Goal: Task Accomplishment & Management: Complete application form

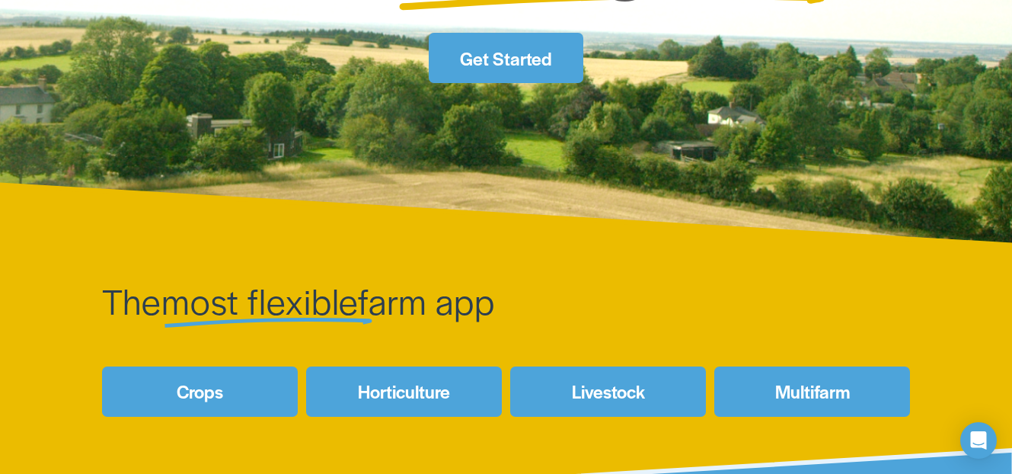
scroll to position [697, 0]
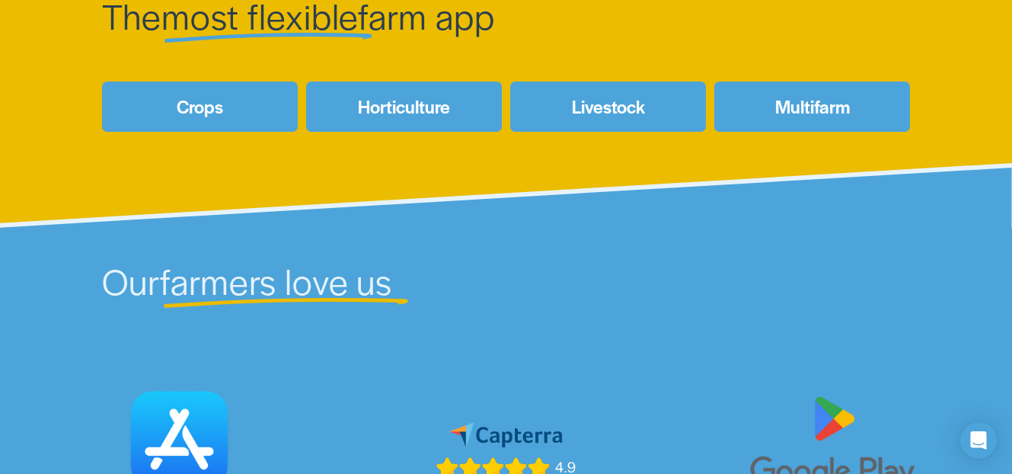
click at [201, 116] on link "Crops" at bounding box center [200, 106] width 196 height 50
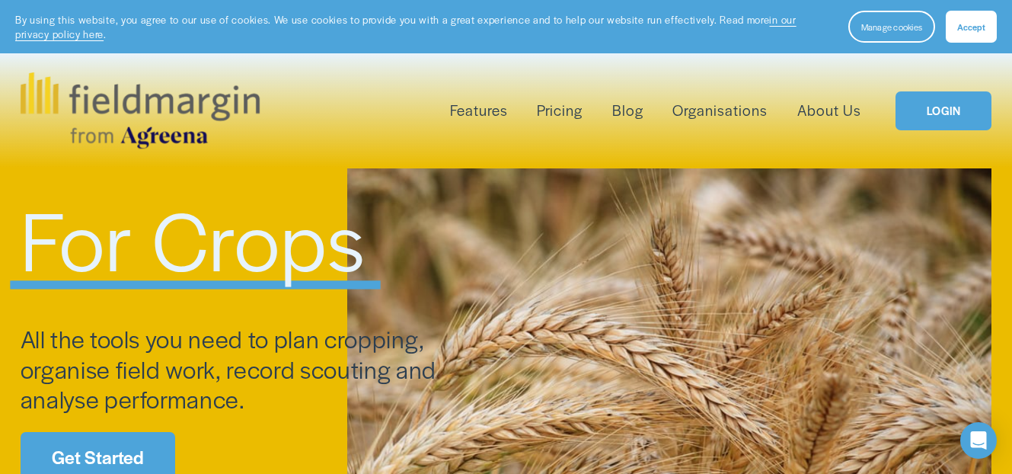
click at [575, 116] on link "Pricing" at bounding box center [560, 110] width 46 height 24
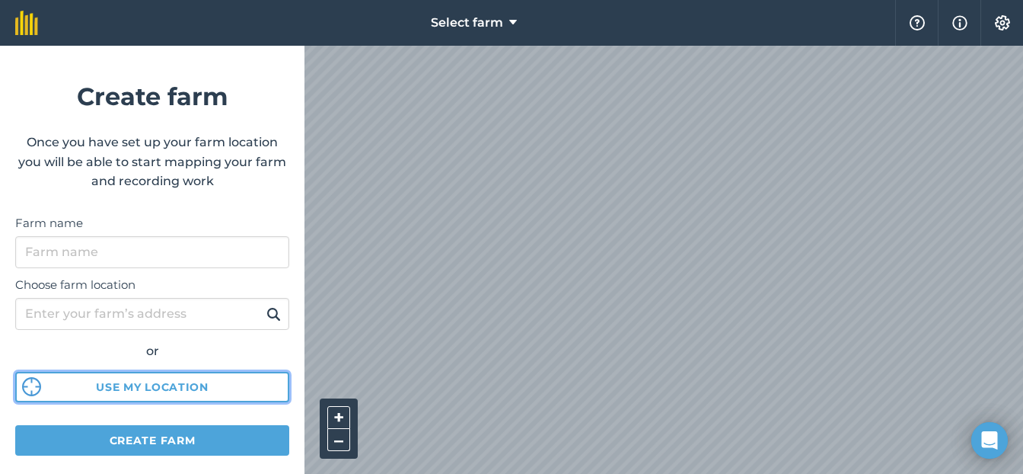
click at [160, 384] on button "Use my location" at bounding box center [152, 387] width 274 height 30
click at [648, 473] on html "Select farm Help Info Settings Create farm Once you have set up your farm locat…" at bounding box center [511, 237] width 1023 height 474
click at [464, 33] on div "Select farm Help Info Settings Create farm Once you have set up your farm locat…" at bounding box center [511, 23] width 1023 height 46
click at [280, 46] on div "Select farm Help Info Settings Create farm Once you have set up your farm locat…" at bounding box center [511, 23] width 1023 height 46
click at [621, 473] on html "Select farm Help Info Settings Create farm Once you have set up your farm locat…" at bounding box center [511, 237] width 1023 height 474
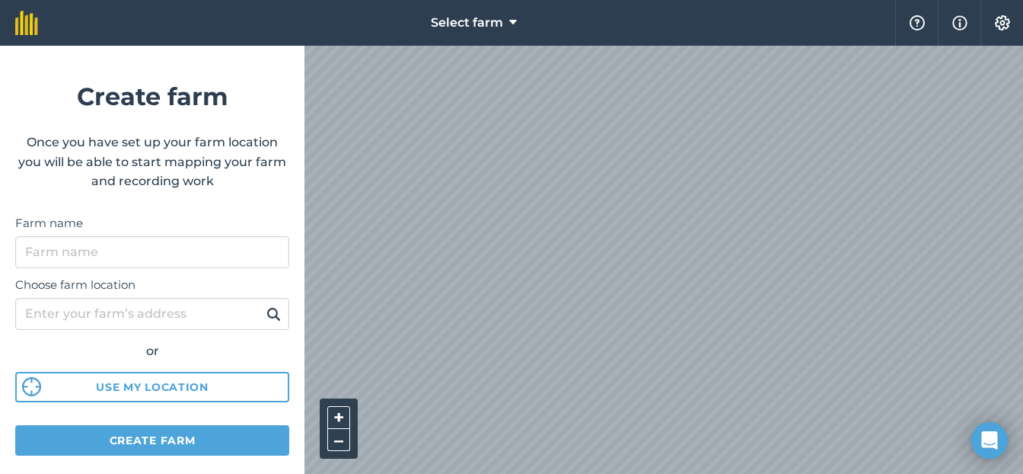
click at [617, 473] on html "Select farm Help Info Settings Create farm Once you have set up your farm locat…" at bounding box center [511, 237] width 1023 height 474
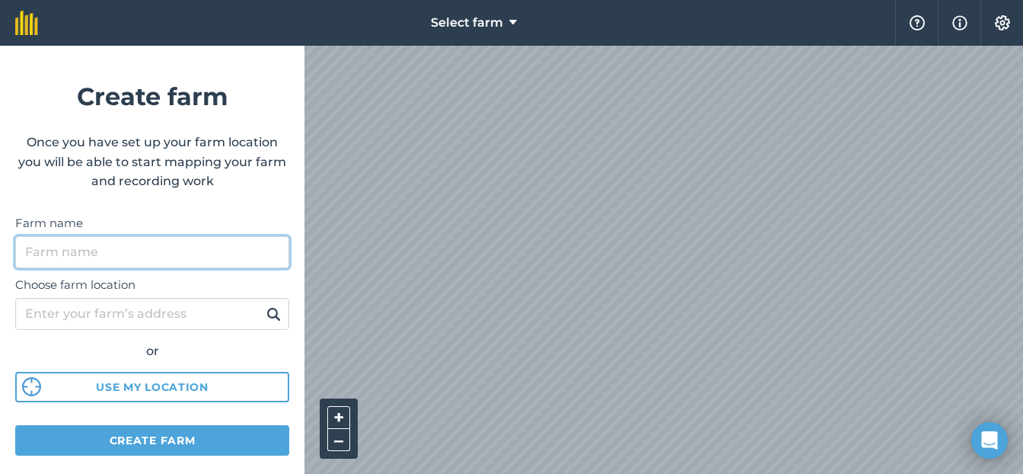
click at [70, 256] on input "Farm name" at bounding box center [152, 252] width 274 height 32
type input "Evergreen Acres"
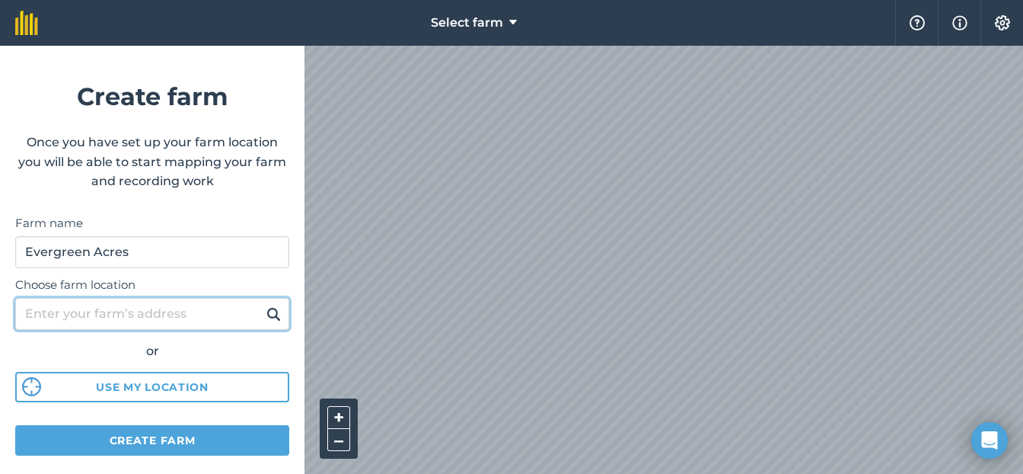
click at [122, 318] on input "Choose farm location" at bounding box center [152, 314] width 274 height 32
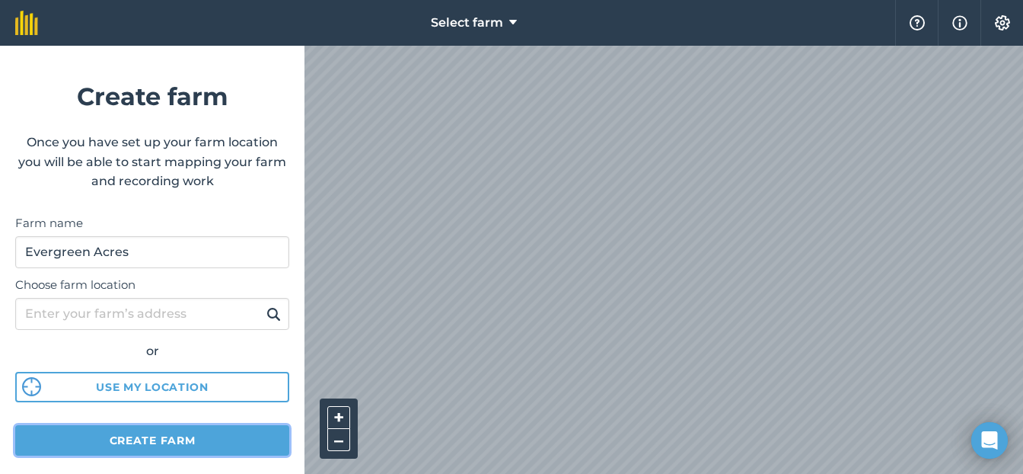
click at [150, 440] on button "Create farm" at bounding box center [152, 440] width 274 height 30
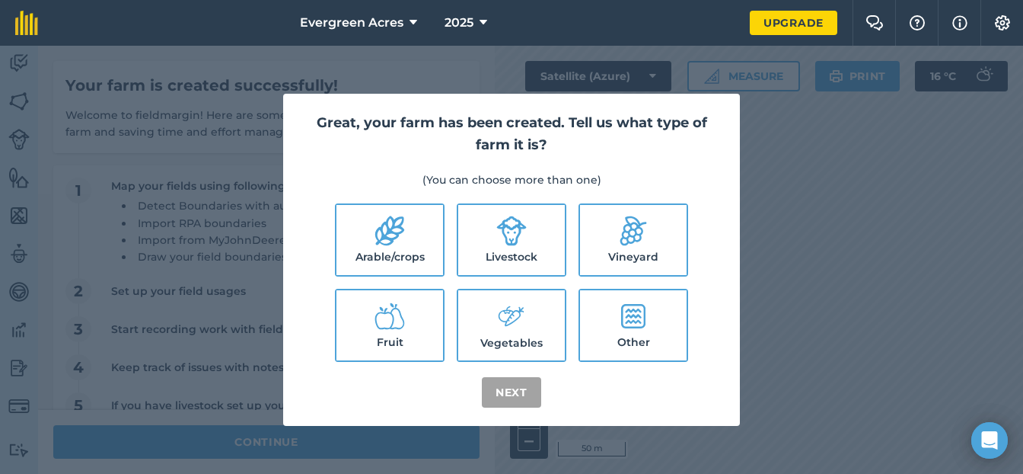
click at [523, 326] on icon at bounding box center [511, 316] width 30 height 33
checkbox input "true"
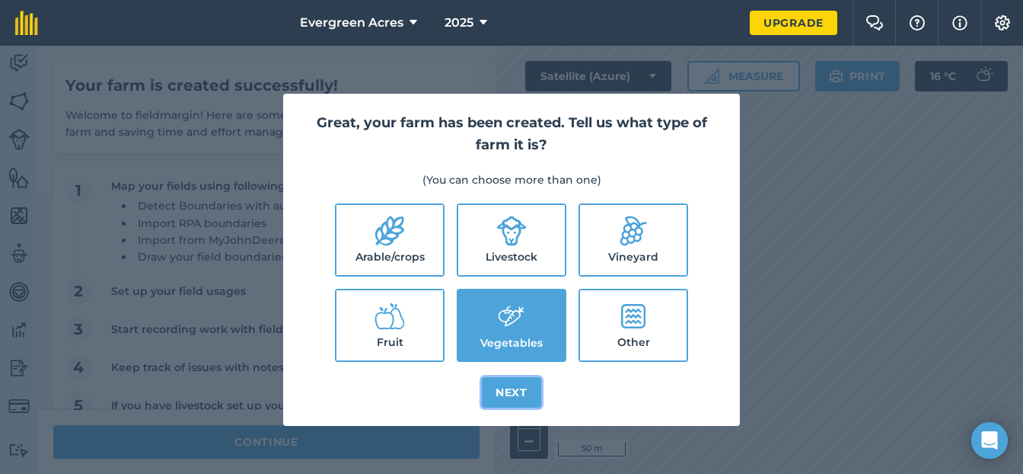
click at [524, 392] on button "Next" at bounding box center [511, 392] width 59 height 30
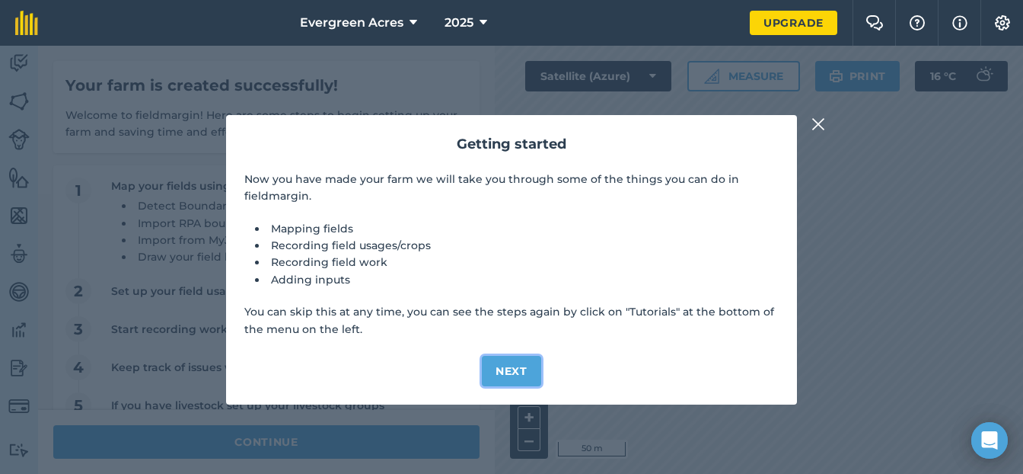
click at [495, 370] on button "Next" at bounding box center [511, 371] width 59 height 30
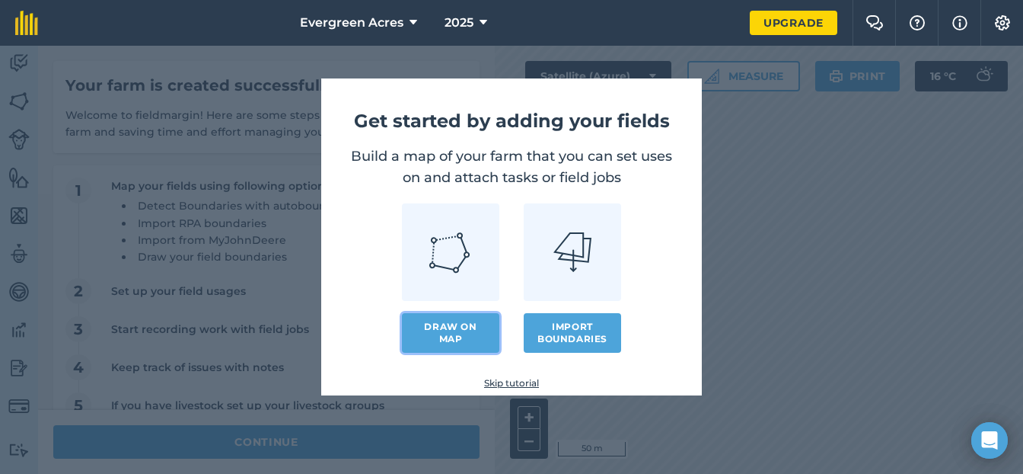
click at [453, 330] on link "Draw on map" at bounding box center [450, 333] width 97 height 40
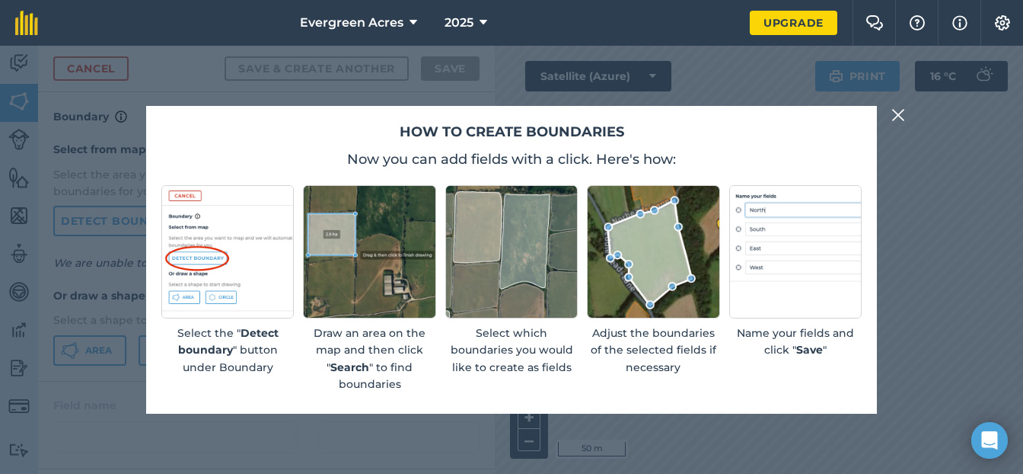
click at [901, 116] on img at bounding box center [898, 115] width 14 height 18
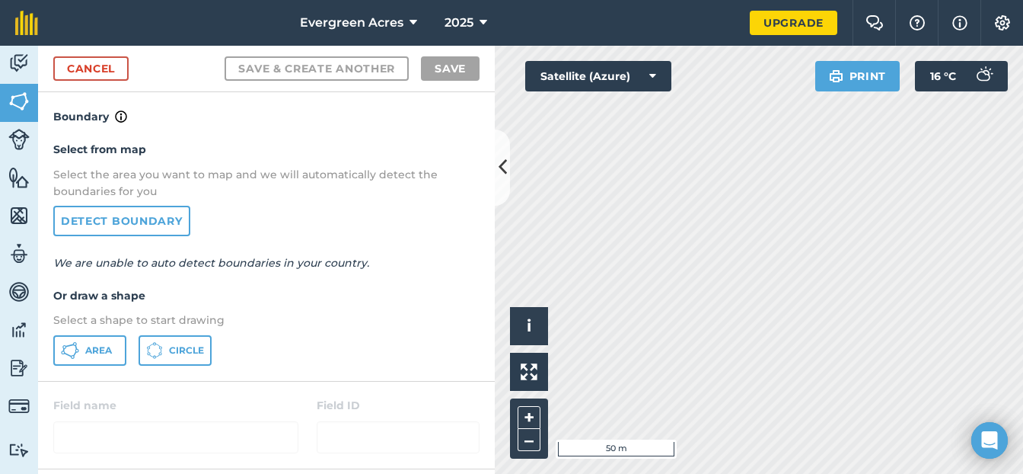
click at [475, 454] on div "Activity Fields Livestock Features Maps Team Vehicles Data Reporting Billing Tu…" at bounding box center [511, 260] width 1023 height 428
click at [340, 136] on div "Activity Fields Livestock Features Maps Team Vehicles Data Reporting Billing Tu…" at bounding box center [511, 260] width 1023 height 428
click at [601, 473] on html "Evergreen Acres 2025 Upgrade Farm Chat Help Info Settings Map printing is not a…" at bounding box center [511, 237] width 1023 height 474
click at [413, 473] on html "Evergreen Acres 2025 Upgrade Farm Chat Help Info Settings Map printing is not a…" at bounding box center [511, 237] width 1023 height 474
click at [746, 473] on html "Evergreen Acres 2025 Upgrade Farm Chat Help Info Settings Map printing is not a…" at bounding box center [511, 237] width 1023 height 474
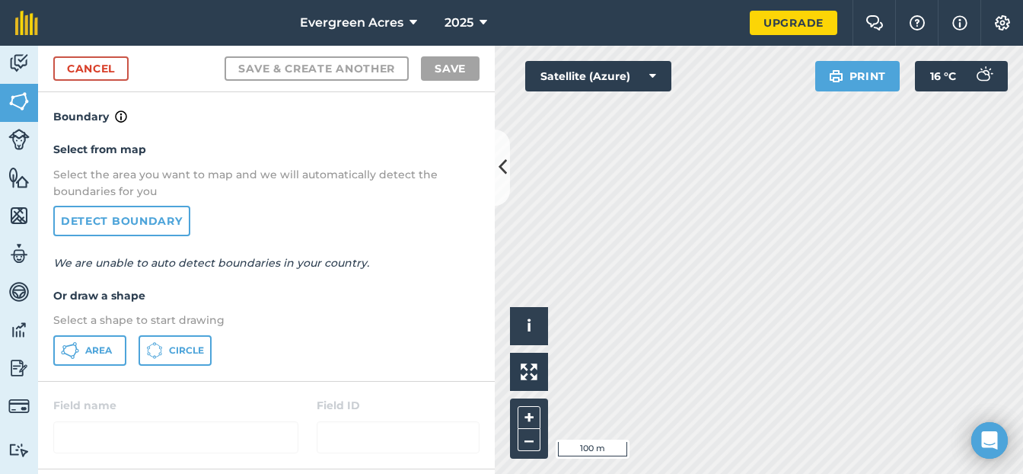
click at [766, 473] on html "Evergreen Acres 2025 Upgrade Farm Chat Help Info Settings Map printing is not a…" at bounding box center [511, 237] width 1023 height 474
click at [767, 473] on html "Evergreen Acres 2025 Upgrade Farm Chat Help Info Settings Map printing is not a…" at bounding box center [511, 237] width 1023 height 474
click at [694, 473] on html "Evergreen Acres 2025 Upgrade Farm Chat Help Info Settings Map printing is not a…" at bounding box center [511, 237] width 1023 height 474
click at [131, 225] on link "Detect boundary" at bounding box center [121, 221] width 137 height 30
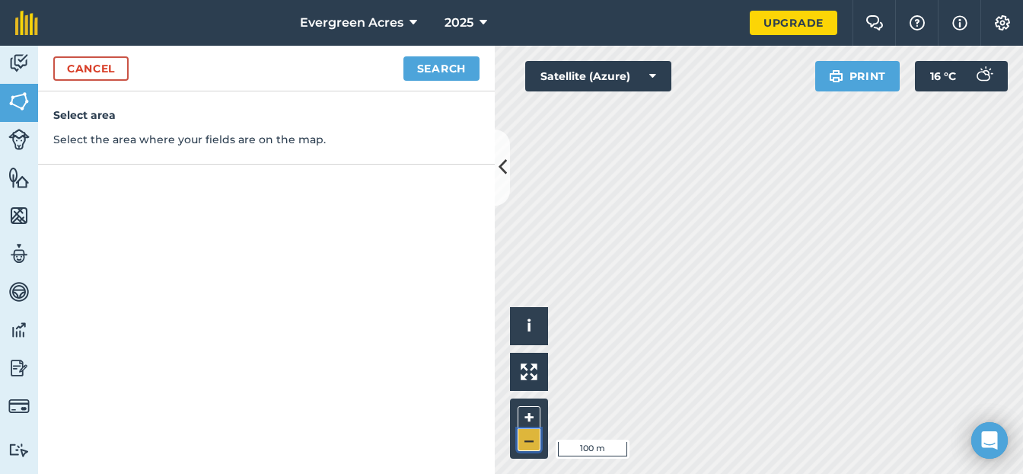
click at [531, 443] on button "–" at bounding box center [529, 440] width 23 height 22
click at [532, 410] on button "+" at bounding box center [529, 417] width 23 height 23
click at [527, 442] on button "–" at bounding box center [529, 440] width 23 height 22
click at [74, 71] on link "Cancel" at bounding box center [90, 68] width 75 height 24
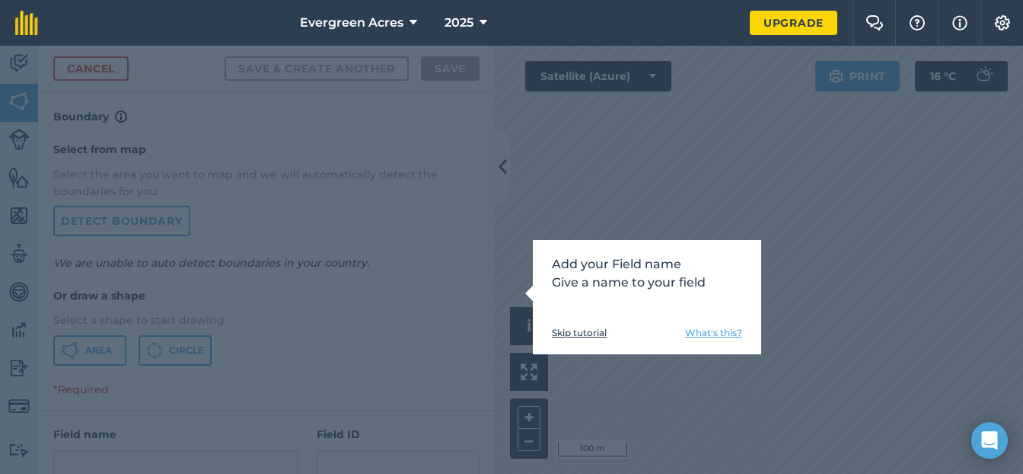
click at [585, 334] on link "Skip tutorial" at bounding box center [579, 333] width 55 height 12
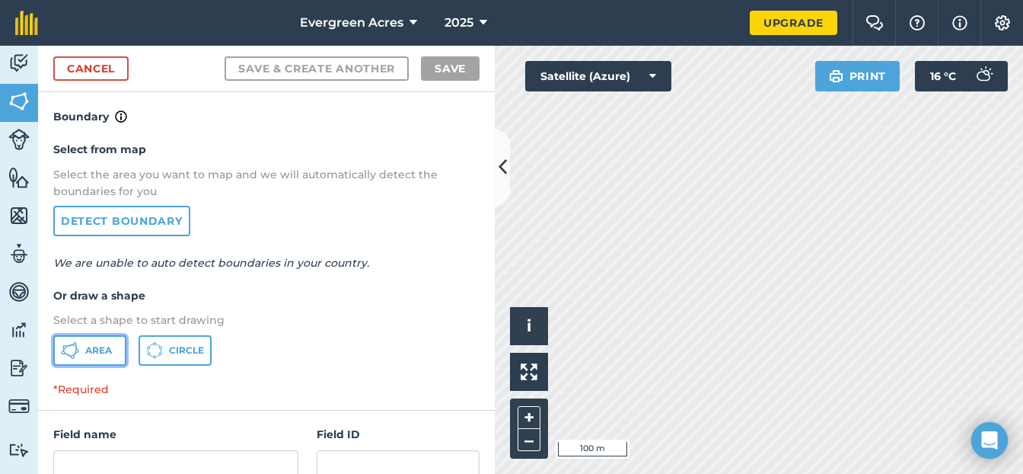
click at [102, 349] on span "Area" at bounding box center [98, 350] width 27 height 12
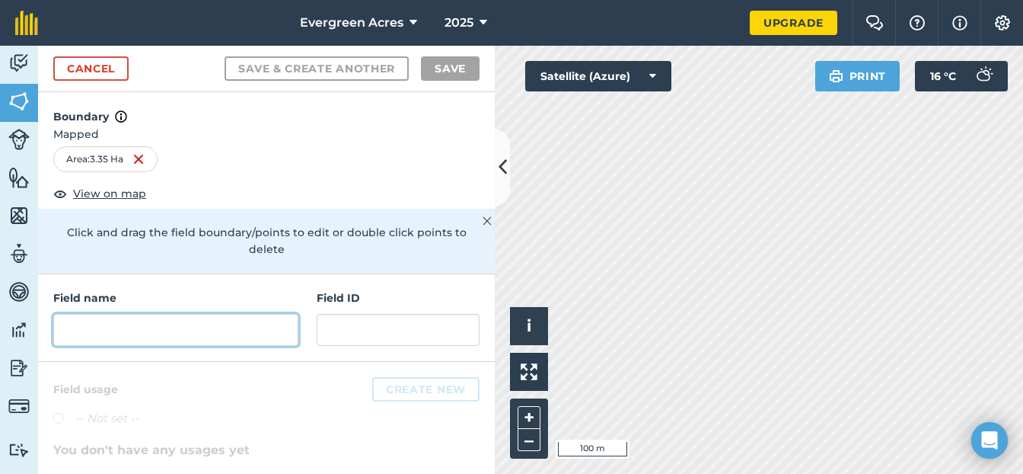
click at [152, 333] on input "text" at bounding box center [175, 330] width 245 height 32
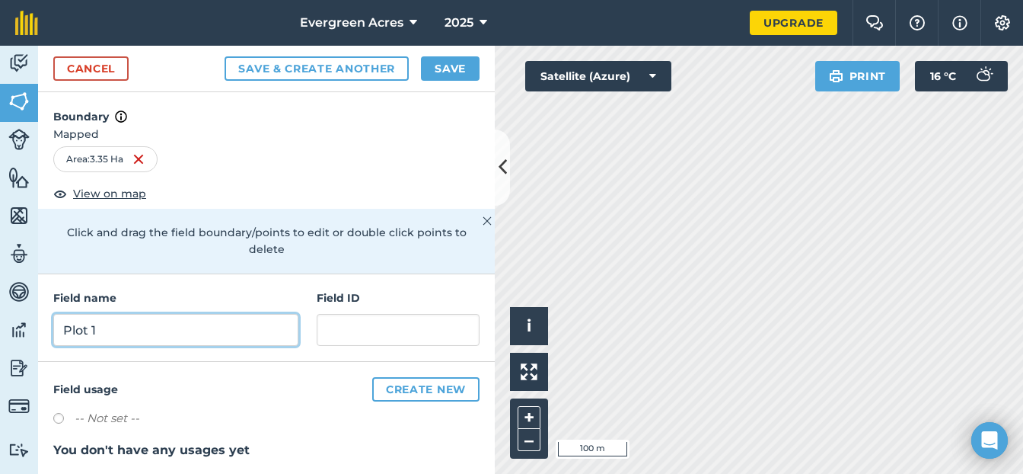
type input "Plot 1"
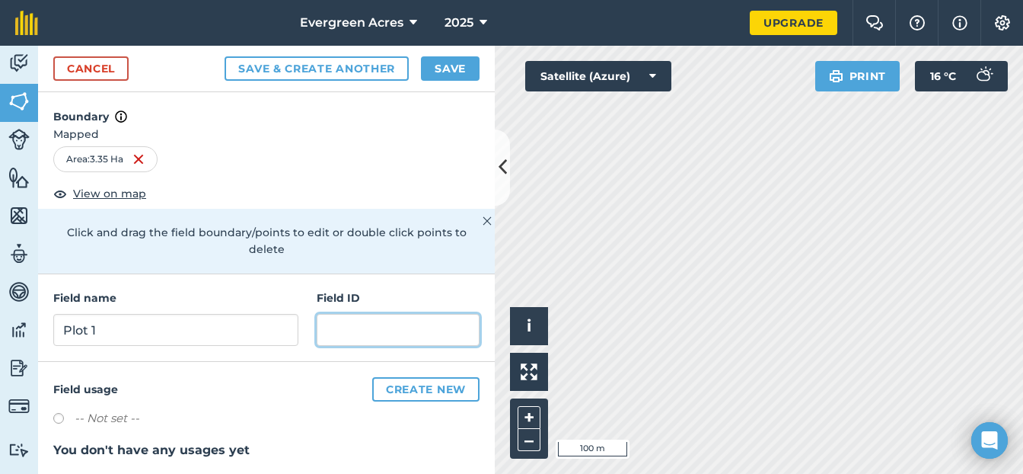
click at [345, 333] on input "text" at bounding box center [398, 330] width 163 height 32
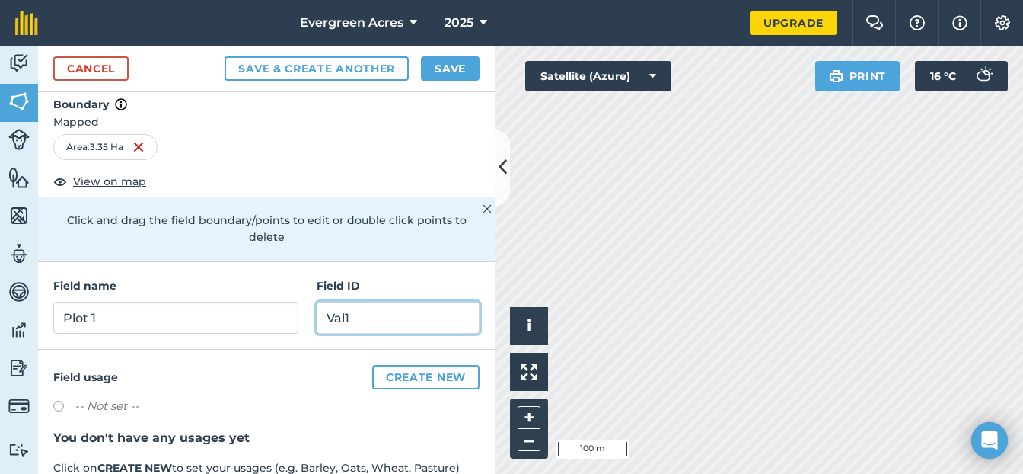
scroll to position [16, 0]
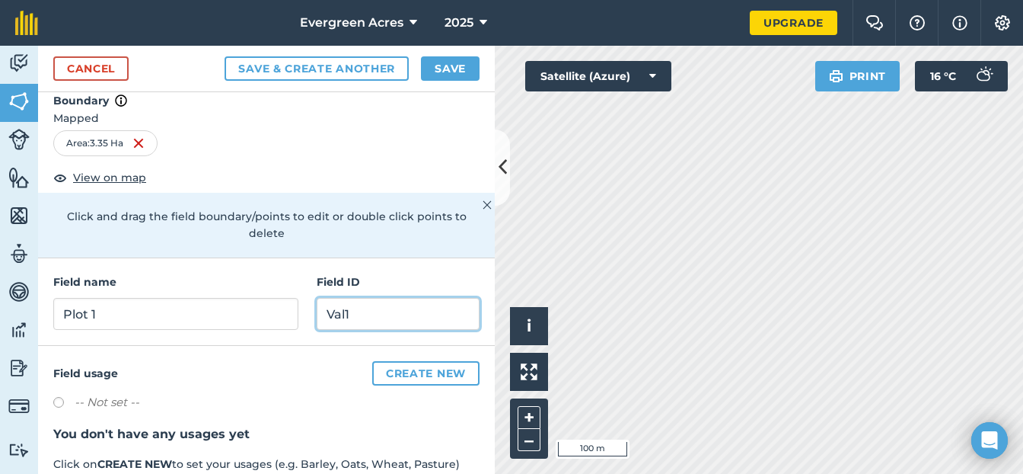
type input "Val1"
click at [427, 372] on button "Create new" at bounding box center [425, 373] width 107 height 24
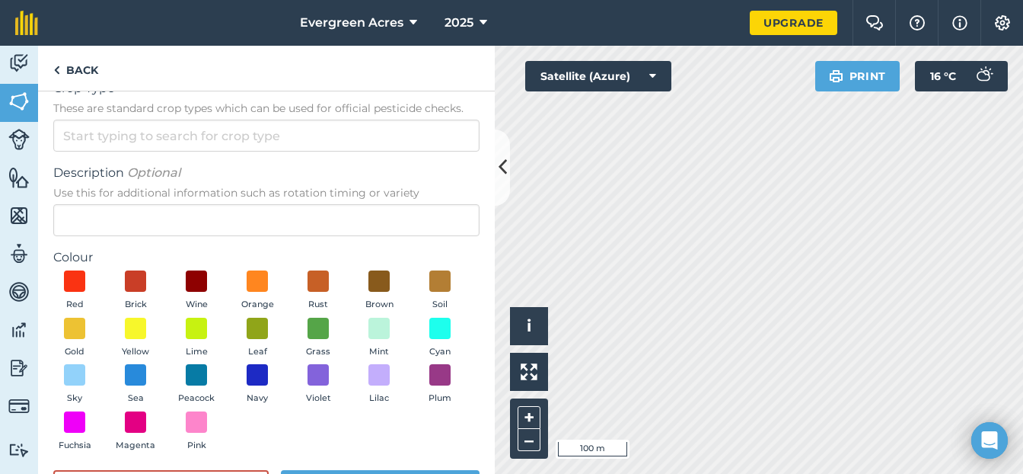
scroll to position [85, 0]
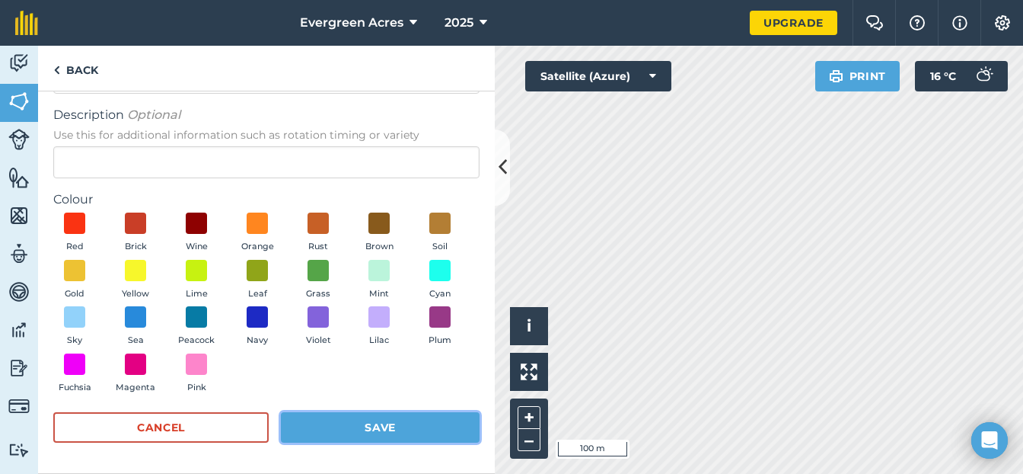
click at [416, 428] on button "Save" at bounding box center [380, 427] width 199 height 30
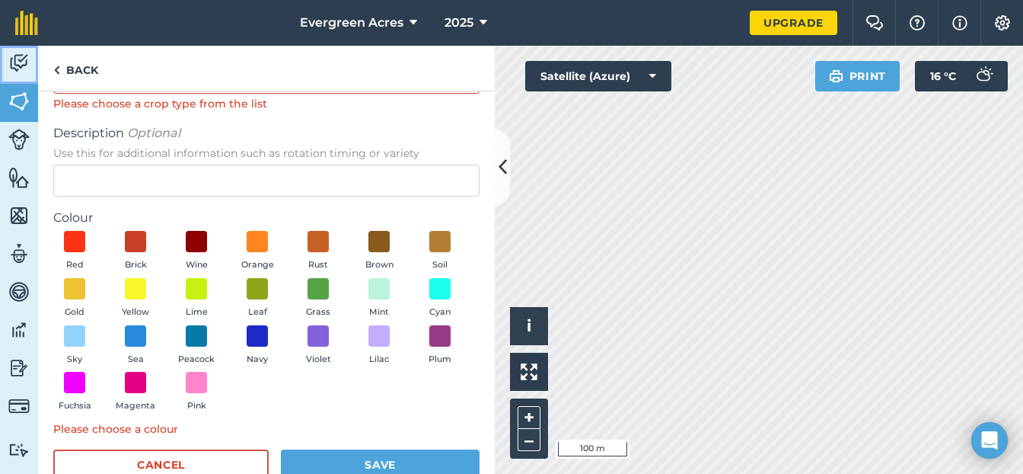
click at [20, 59] on img at bounding box center [18, 63] width 21 height 23
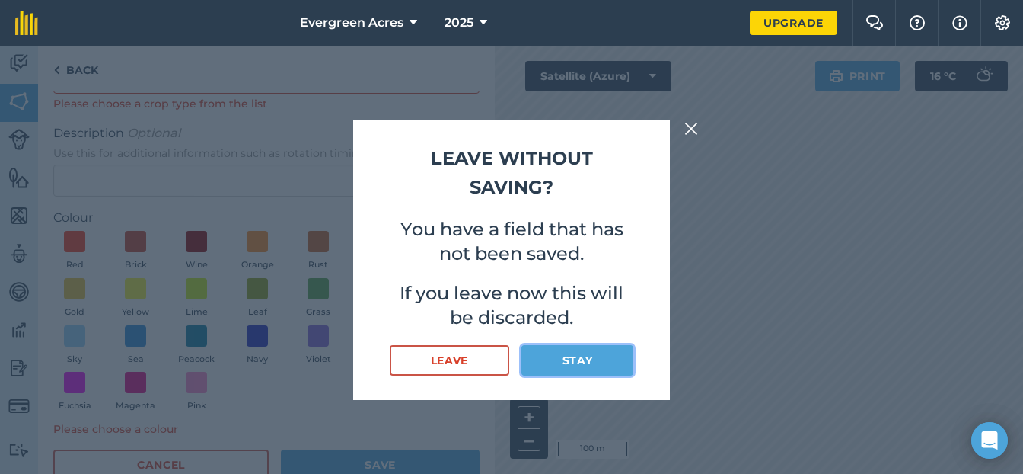
click at [582, 361] on button "Stay" at bounding box center [577, 360] width 112 height 30
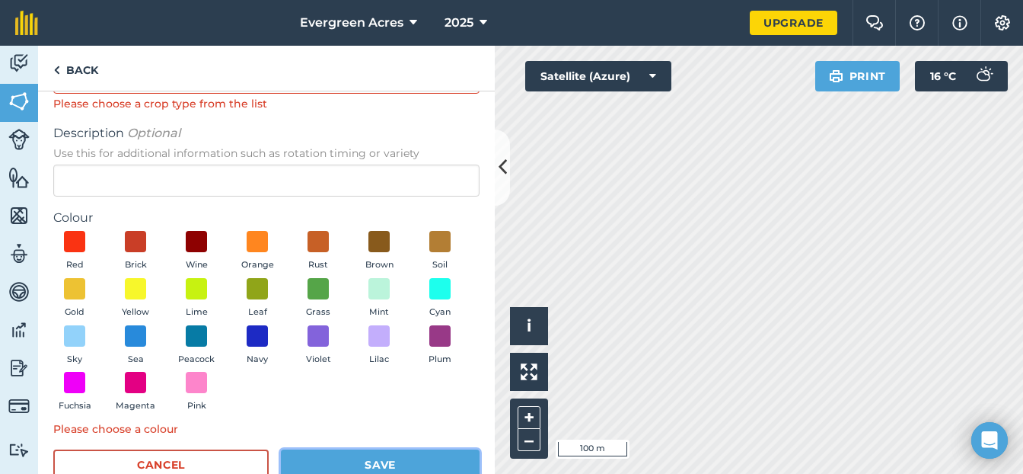
click at [359, 461] on button "Save" at bounding box center [380, 464] width 199 height 30
click at [359, 462] on button "Save" at bounding box center [380, 464] width 199 height 30
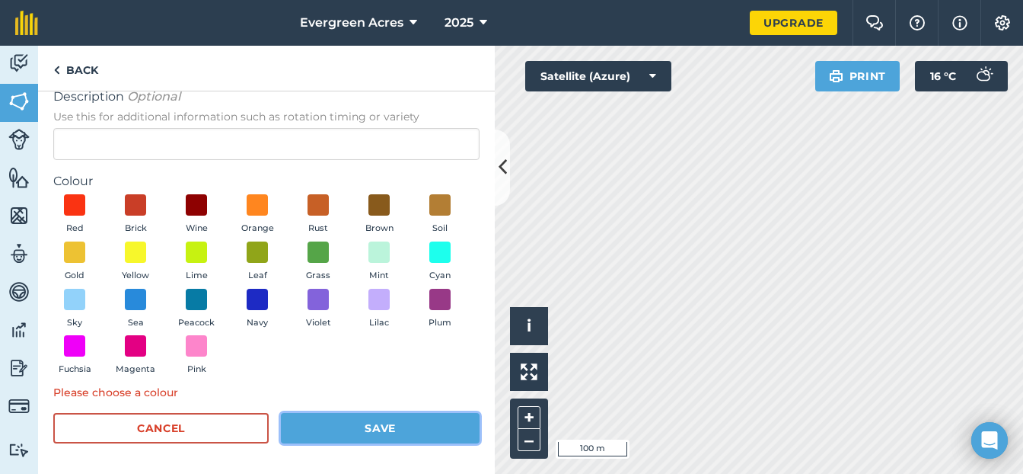
scroll to position [123, 0]
click at [389, 429] on button "Save" at bounding box center [380, 427] width 199 height 30
click at [388, 431] on button "Save" at bounding box center [380, 427] width 199 height 30
click at [388, 432] on button "Save" at bounding box center [380, 427] width 199 height 30
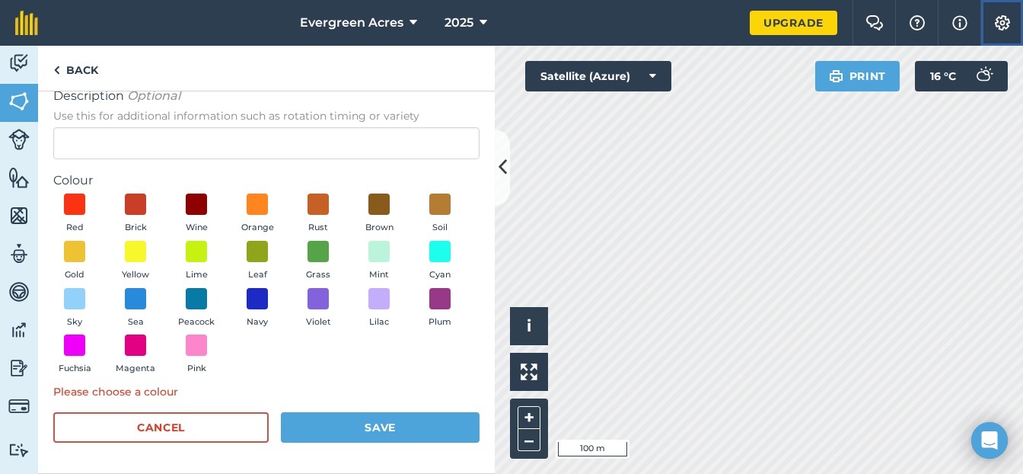
click at [1006, 24] on img at bounding box center [1002, 22] width 18 height 15
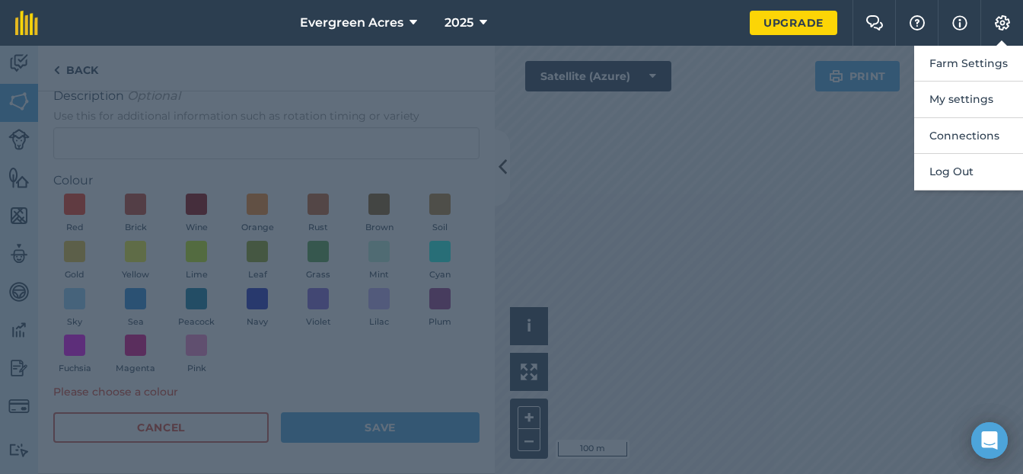
click at [93, 31] on nav "Evergreen Acres 2025" at bounding box center [401, 23] width 697 height 46
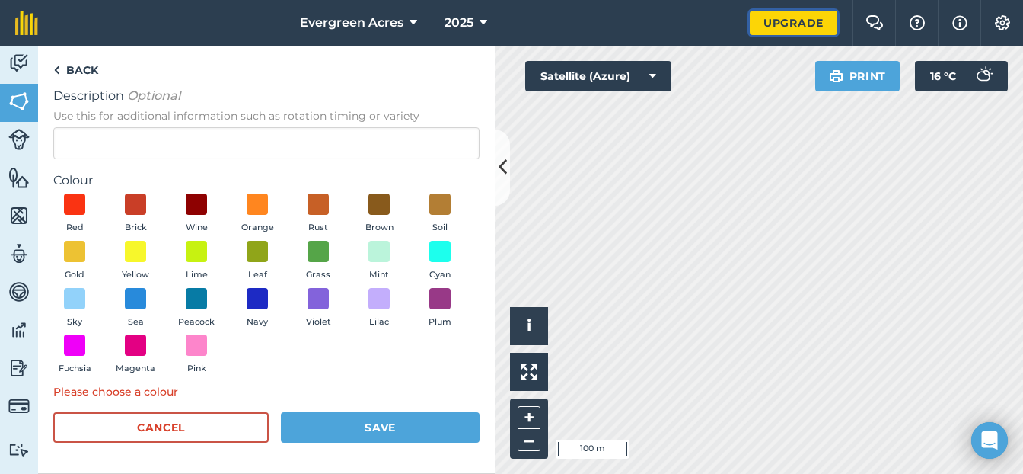
click at [793, 23] on link "Upgrade" at bounding box center [794, 23] width 88 height 24
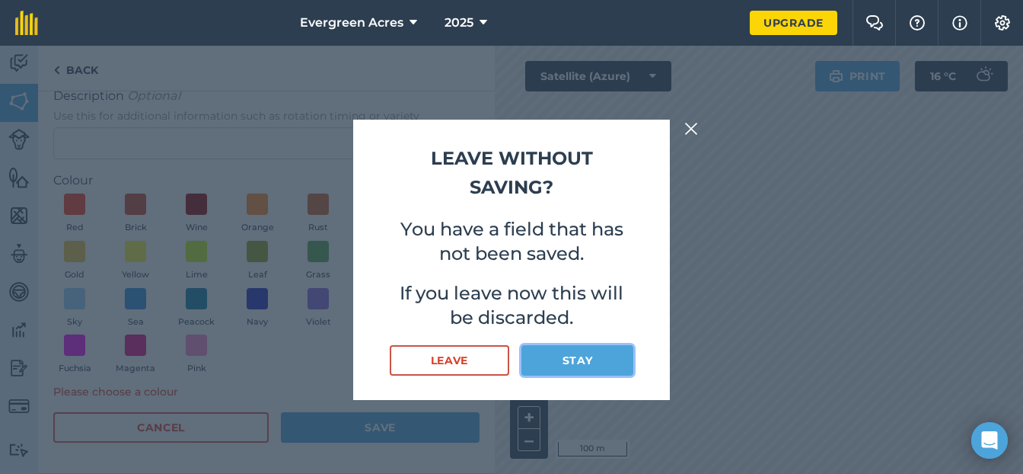
click at [556, 362] on button "Stay" at bounding box center [577, 360] width 112 height 30
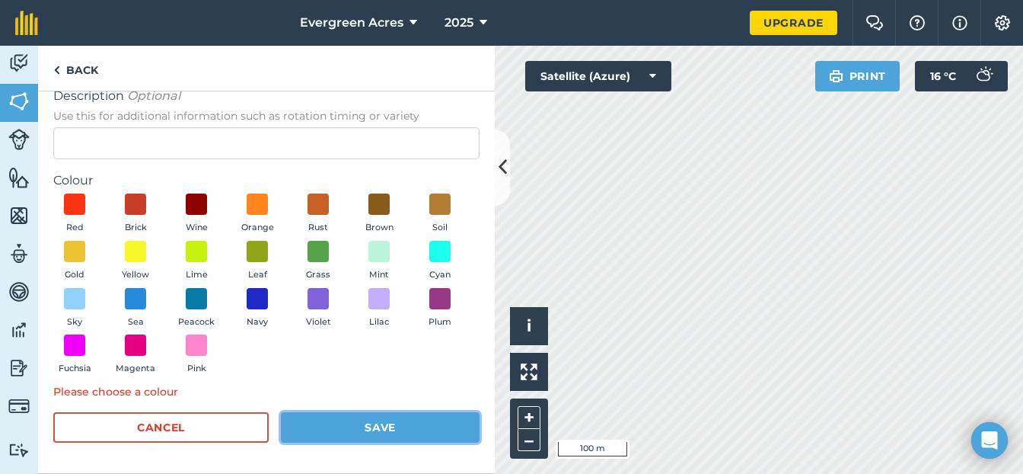
click at [363, 422] on button "Save" at bounding box center [380, 427] width 199 height 30
click at [362, 426] on button "Save" at bounding box center [380, 427] width 199 height 30
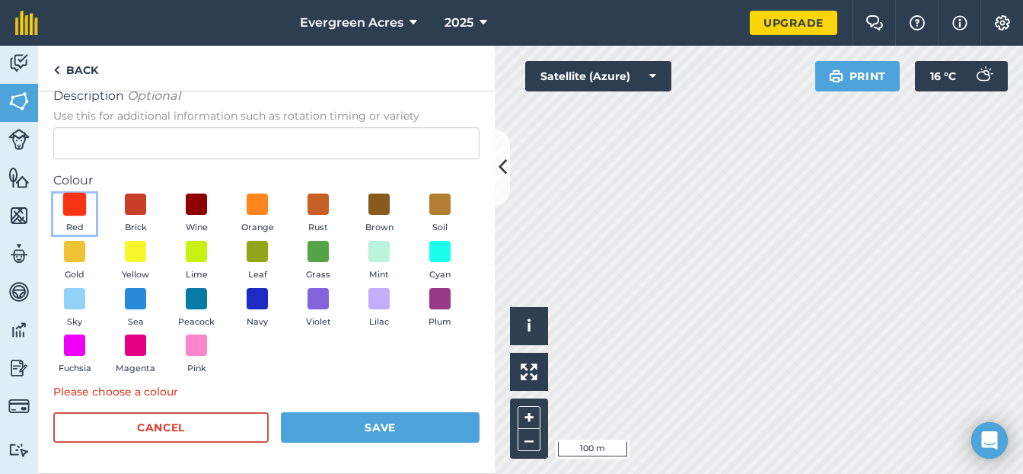
click at [70, 202] on span at bounding box center [75, 205] width 24 height 24
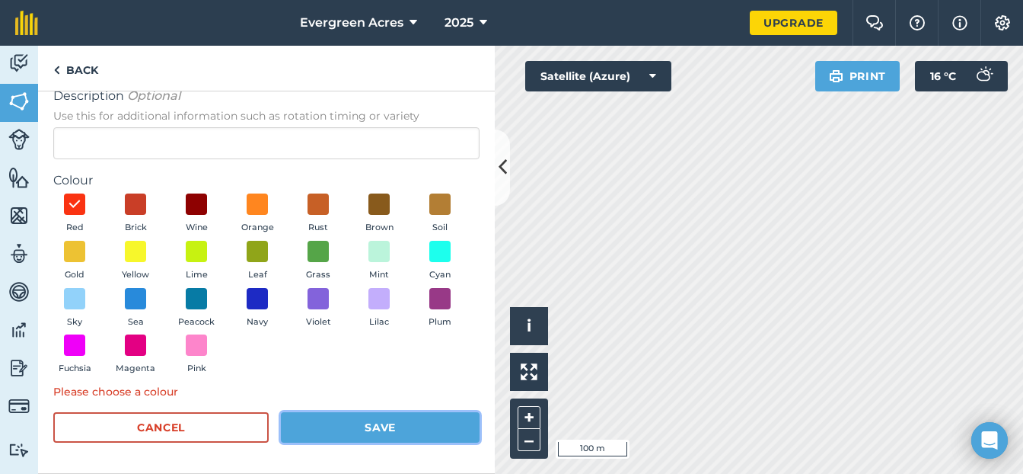
click at [359, 423] on button "Save" at bounding box center [380, 427] width 199 height 30
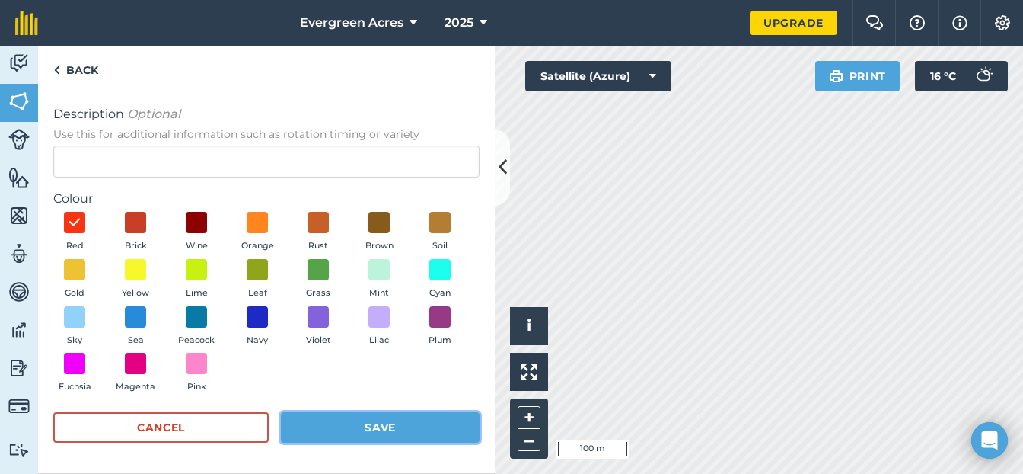
scroll to position [104, 0]
click at [355, 435] on button "Save" at bounding box center [380, 427] width 199 height 30
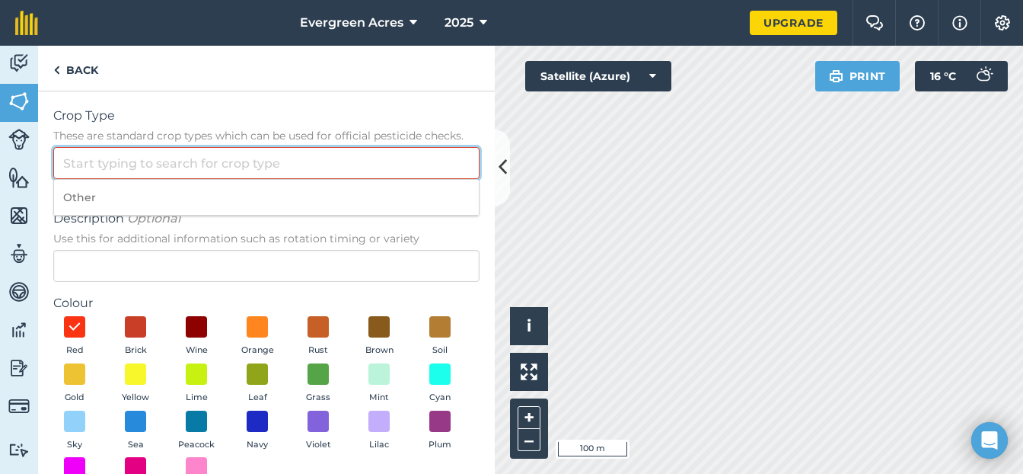
click at [180, 160] on input "Crop Type These are standard crop types which can be used for official pesticid…" at bounding box center [266, 163] width 426 height 32
click at [249, 314] on div "Colour Red Brick Wine Orange Rust Brown Soil Gold Yellow Lime Leaf Grass Mint C…" at bounding box center [266, 398] width 426 height 209
drag, startPoint x: 92, startPoint y: 174, endPoint x: 40, endPoint y: 164, distance: 52.7
click at [40, 164] on div "Crop Type These are standard crop types which can be used for official pesticid…" at bounding box center [266, 334] width 457 height 486
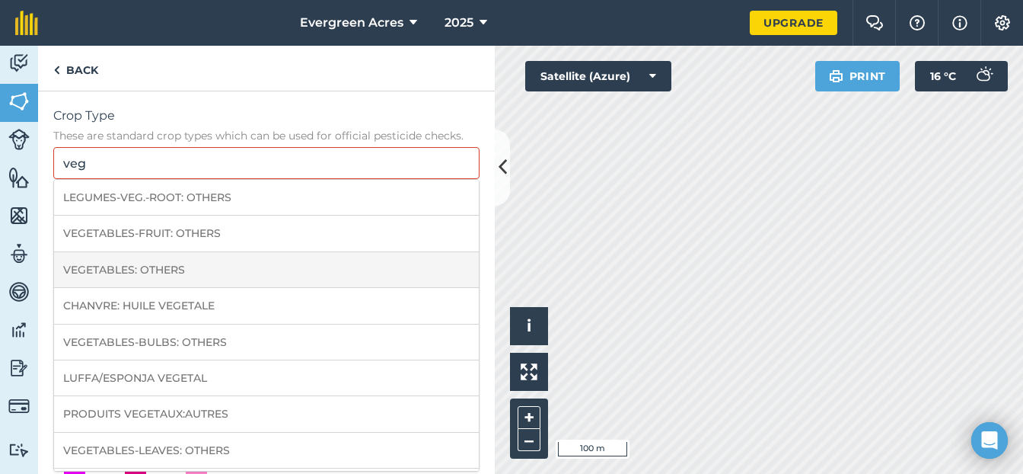
click at [104, 269] on li "VEGETABLES: OTHERS" at bounding box center [266, 270] width 425 height 36
type input "VEGETABLES: OTHERS"
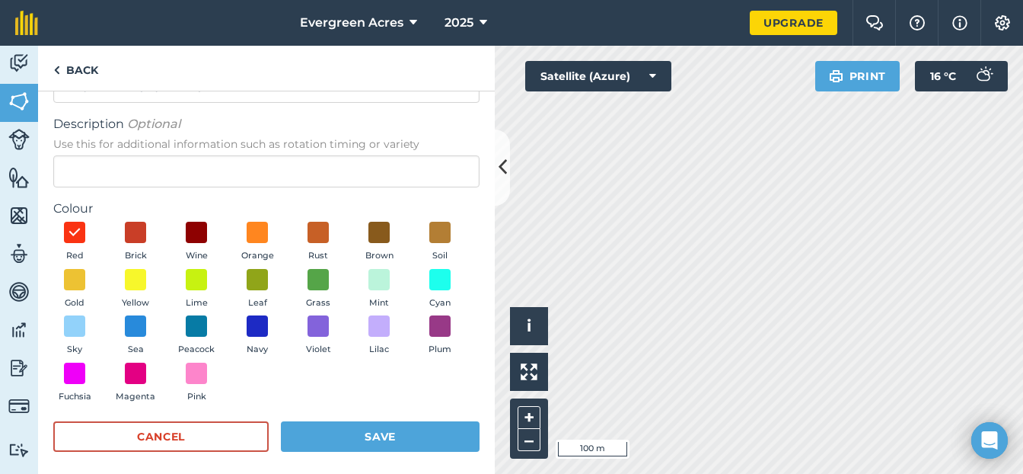
scroll to position [85, 0]
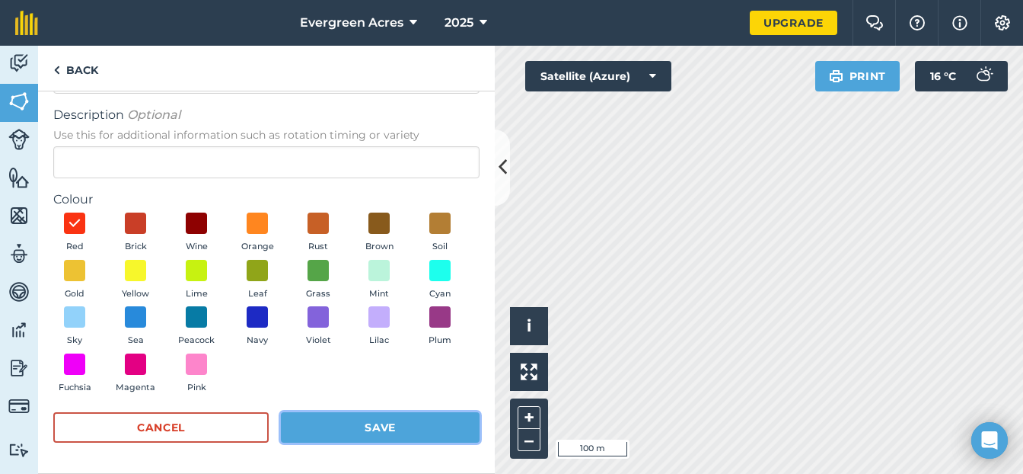
click at [349, 422] on button "Save" at bounding box center [380, 427] width 199 height 30
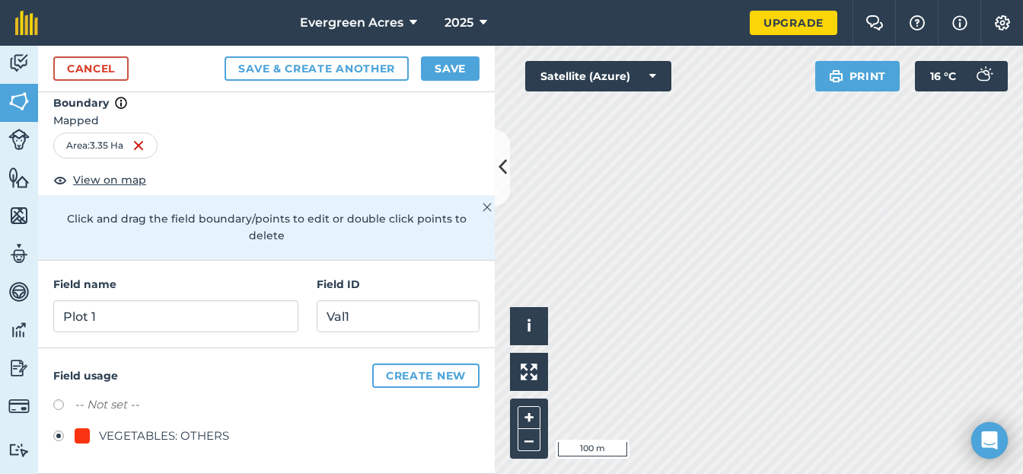
scroll to position [0, 0]
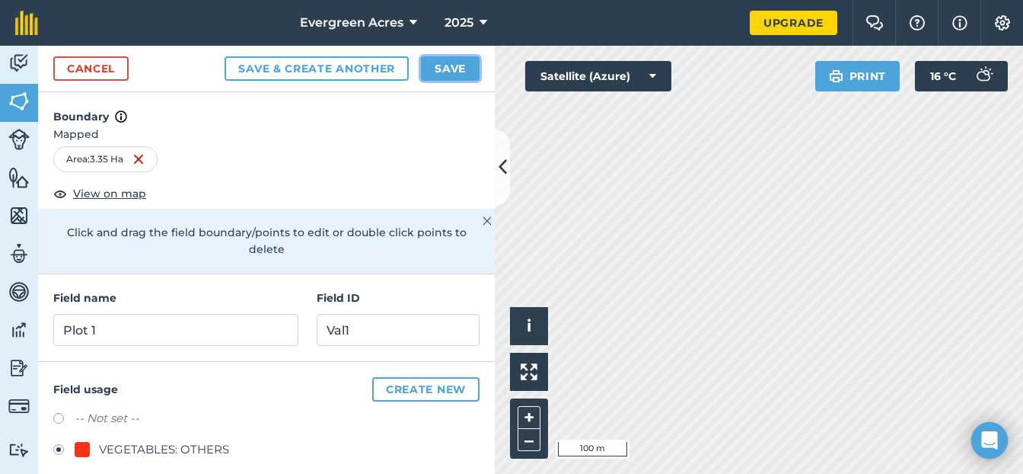
click at [460, 69] on button "Save" at bounding box center [450, 68] width 59 height 24
